Goal: Transaction & Acquisition: Purchase product/service

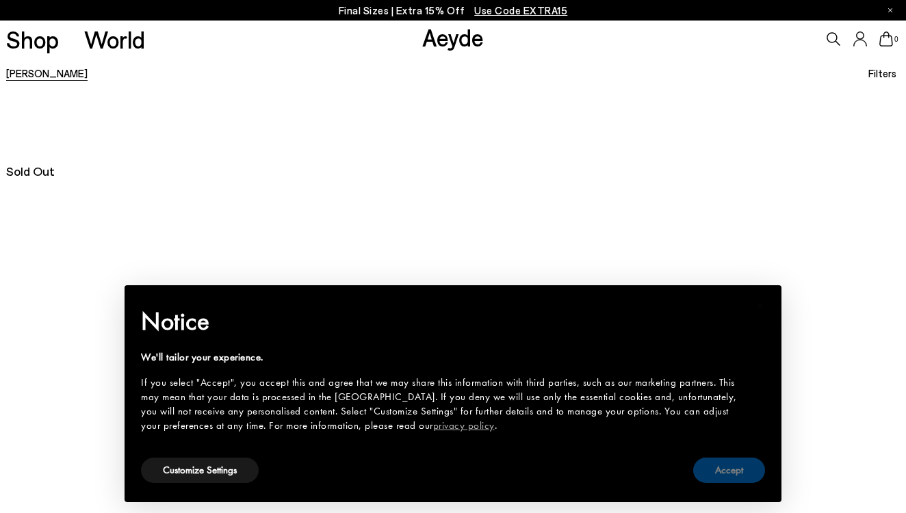
drag, startPoint x: 0, startPoint y: 0, endPoint x: 728, endPoint y: 469, distance: 865.8
click at [728, 469] on button "Accept" at bounding box center [729, 470] width 72 height 25
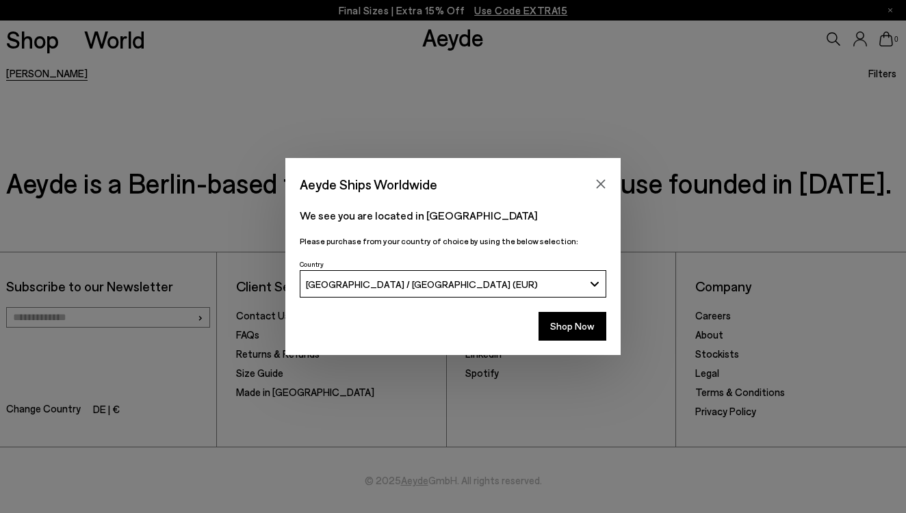
scroll to position [399, 0]
click at [602, 174] on button "Close" at bounding box center [600, 184] width 21 height 21
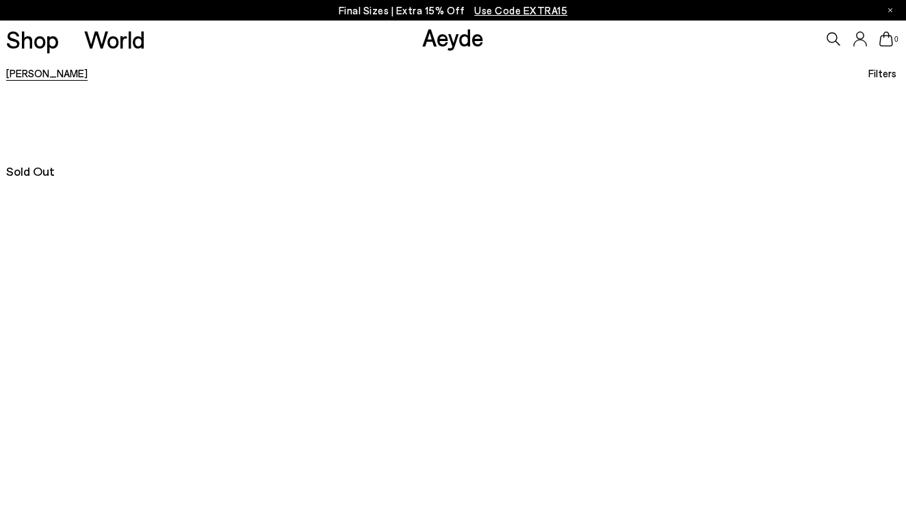
scroll to position [0, 0]
click at [27, 177] on span "Sold Out" at bounding box center [30, 170] width 49 height 15
click at [22, 67] on link "Hector" at bounding box center [46, 73] width 81 height 12
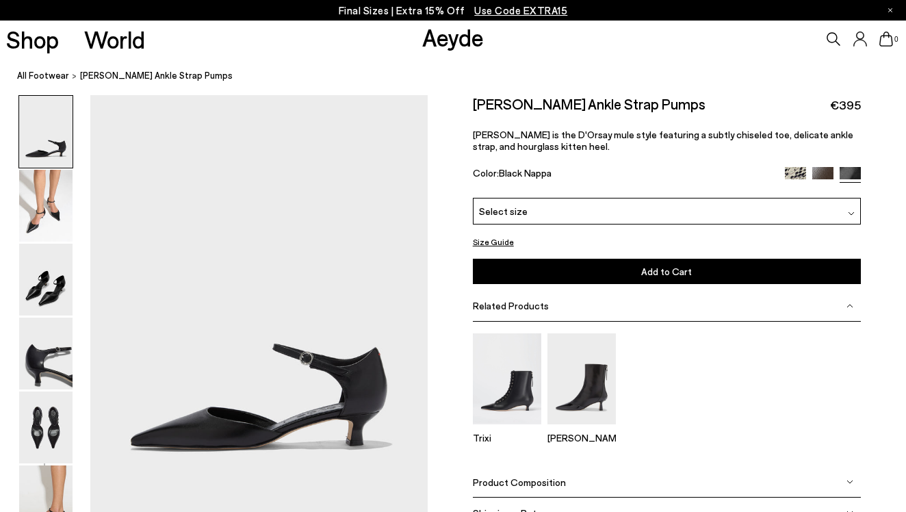
click at [585, 209] on div "Select size" at bounding box center [667, 211] width 388 height 27
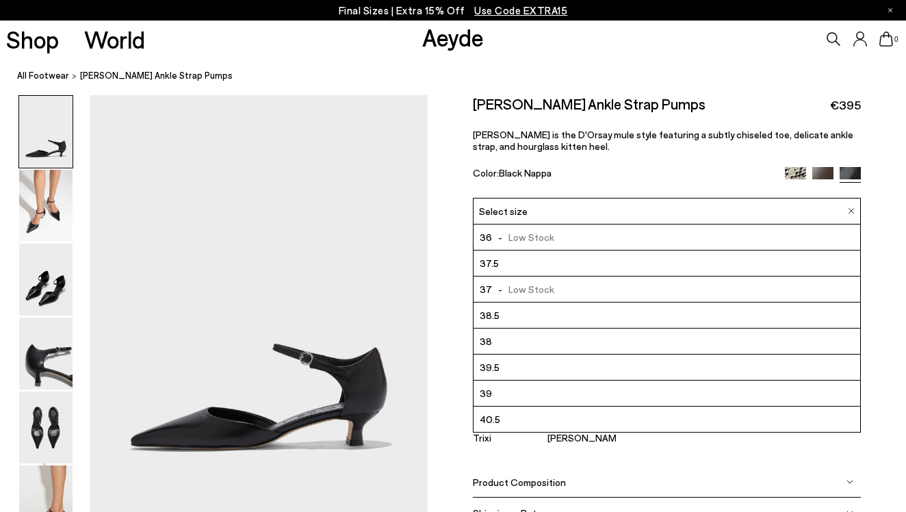
scroll to position [21, 0]
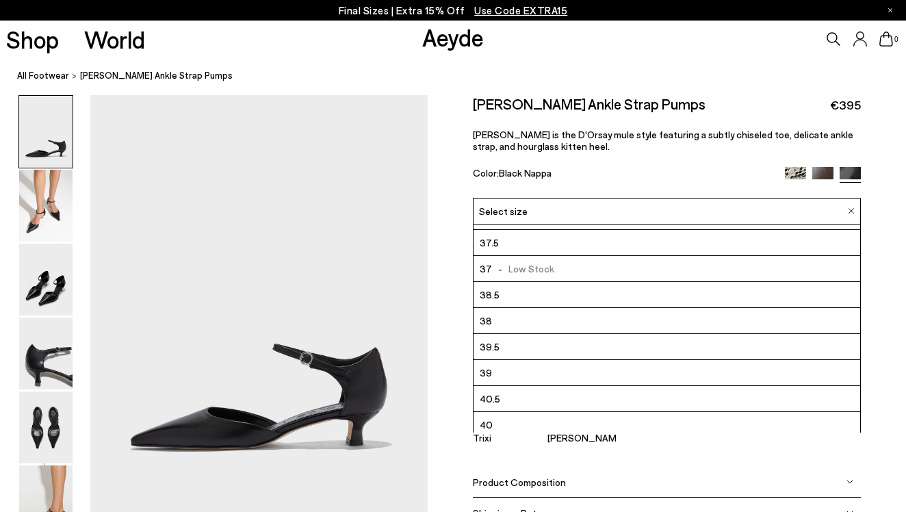
click at [821, 171] on img at bounding box center [822, 177] width 21 height 21
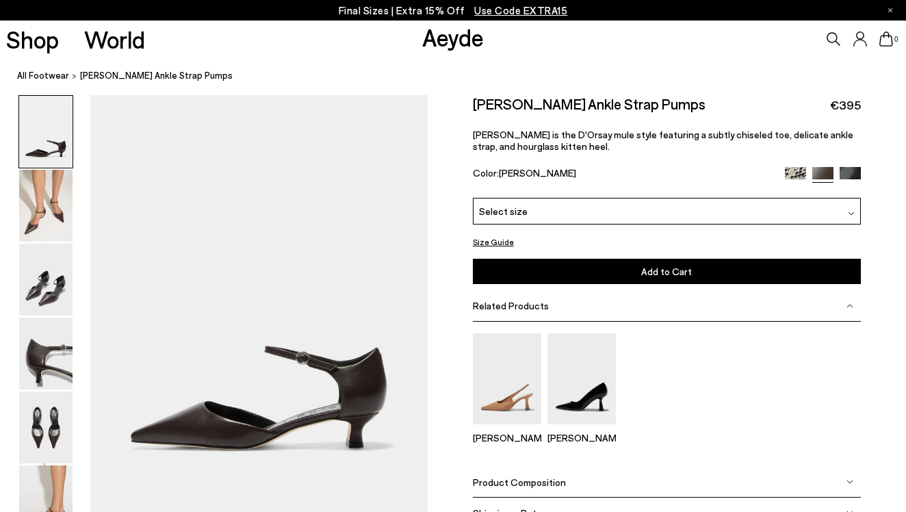
click at [792, 173] on img at bounding box center [794, 177] width 21 height 21
